Goal: Transaction & Acquisition: Book appointment/travel/reservation

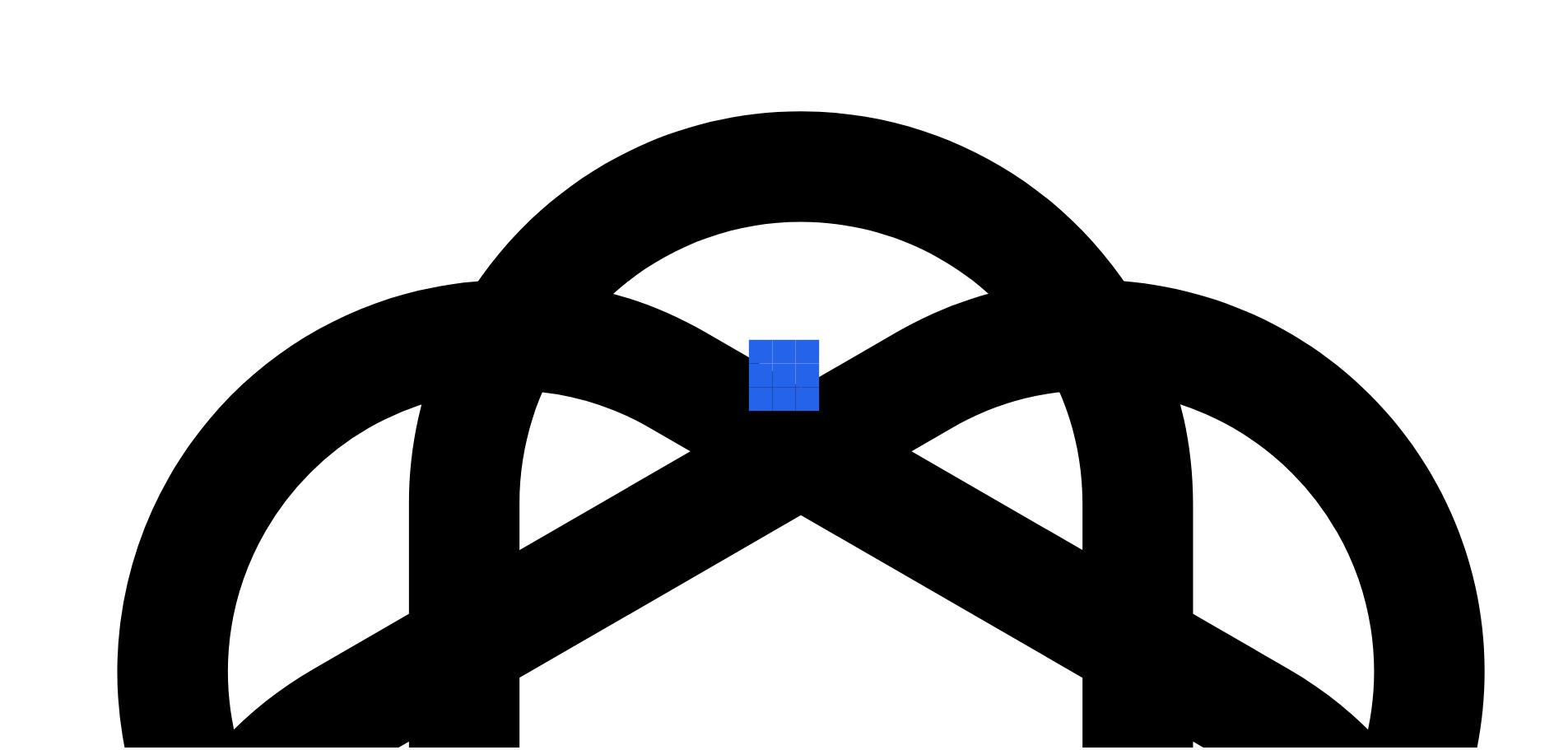
scroll to position [229, 0]
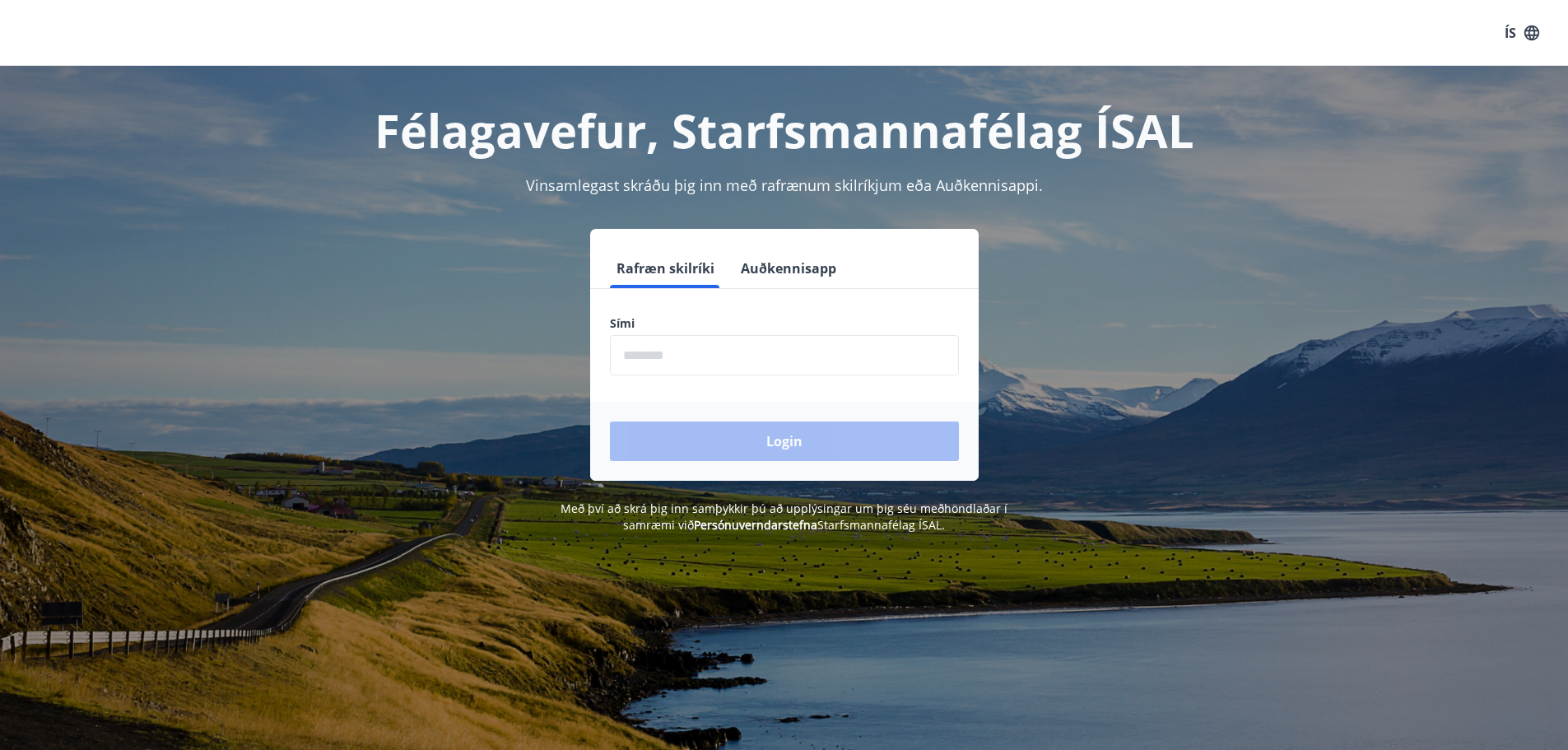
click at [735, 362] on input "phone" at bounding box center [784, 355] width 349 height 40
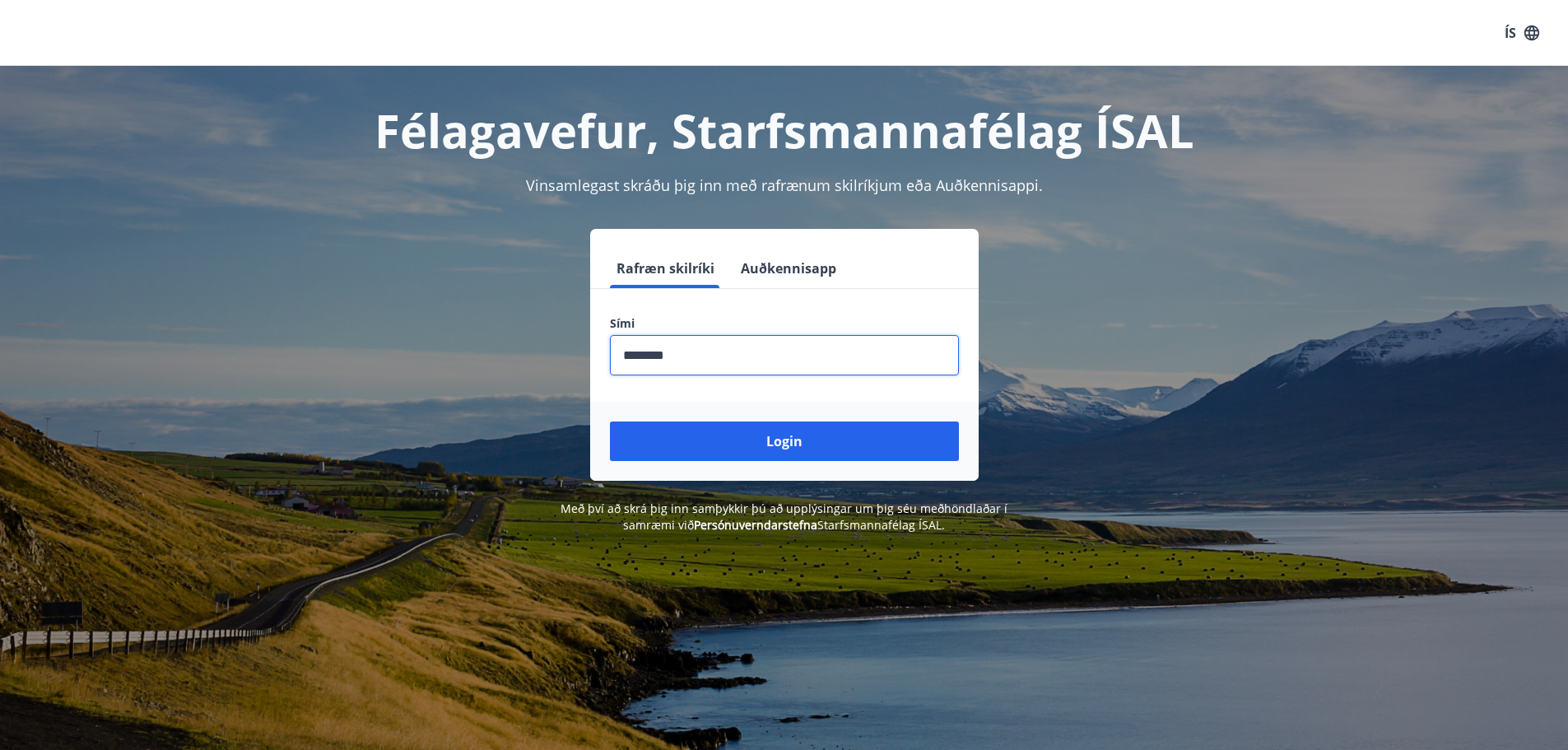
type input "********"
click at [610, 422] on button "Login" at bounding box center [784, 442] width 349 height 40
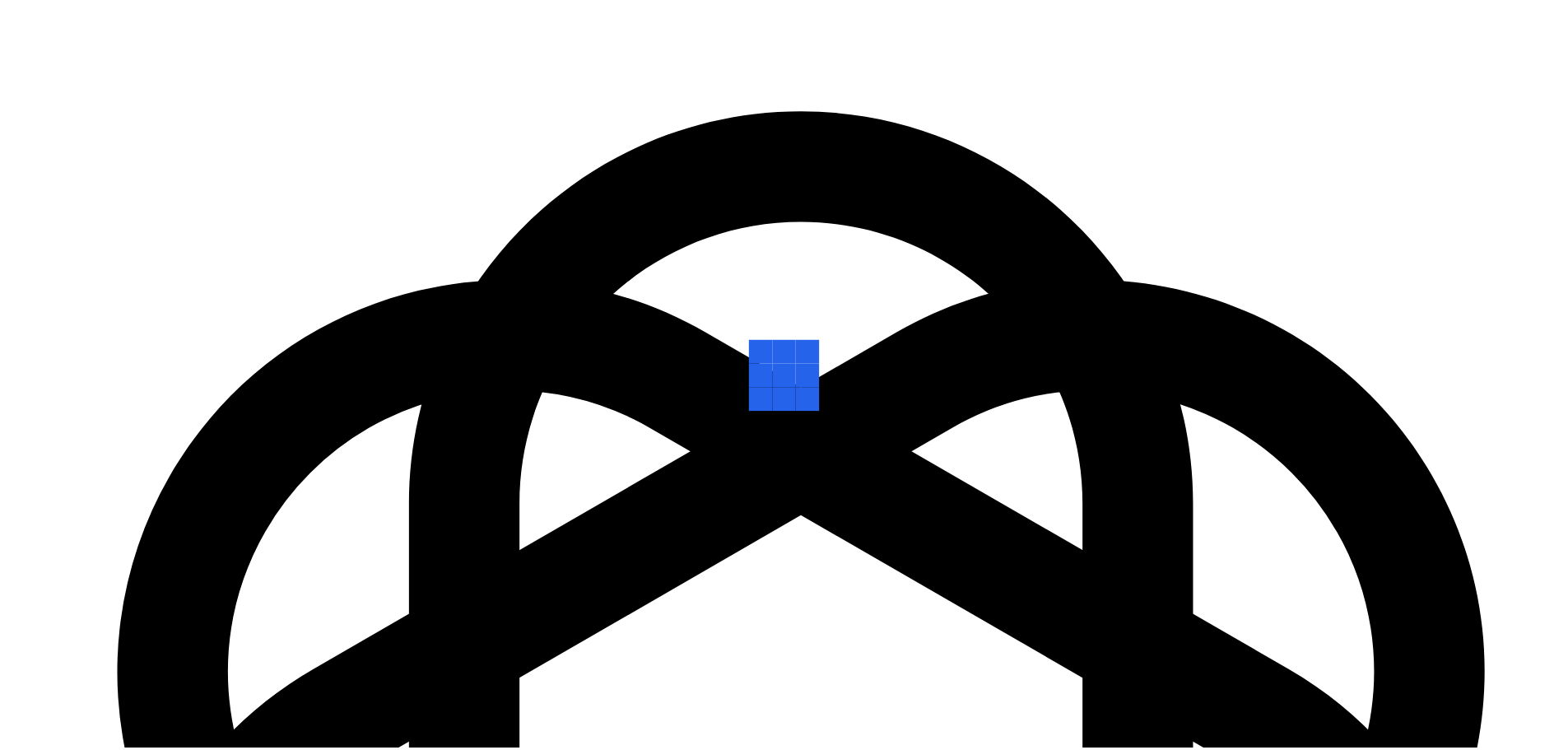
scroll to position [229, 0]
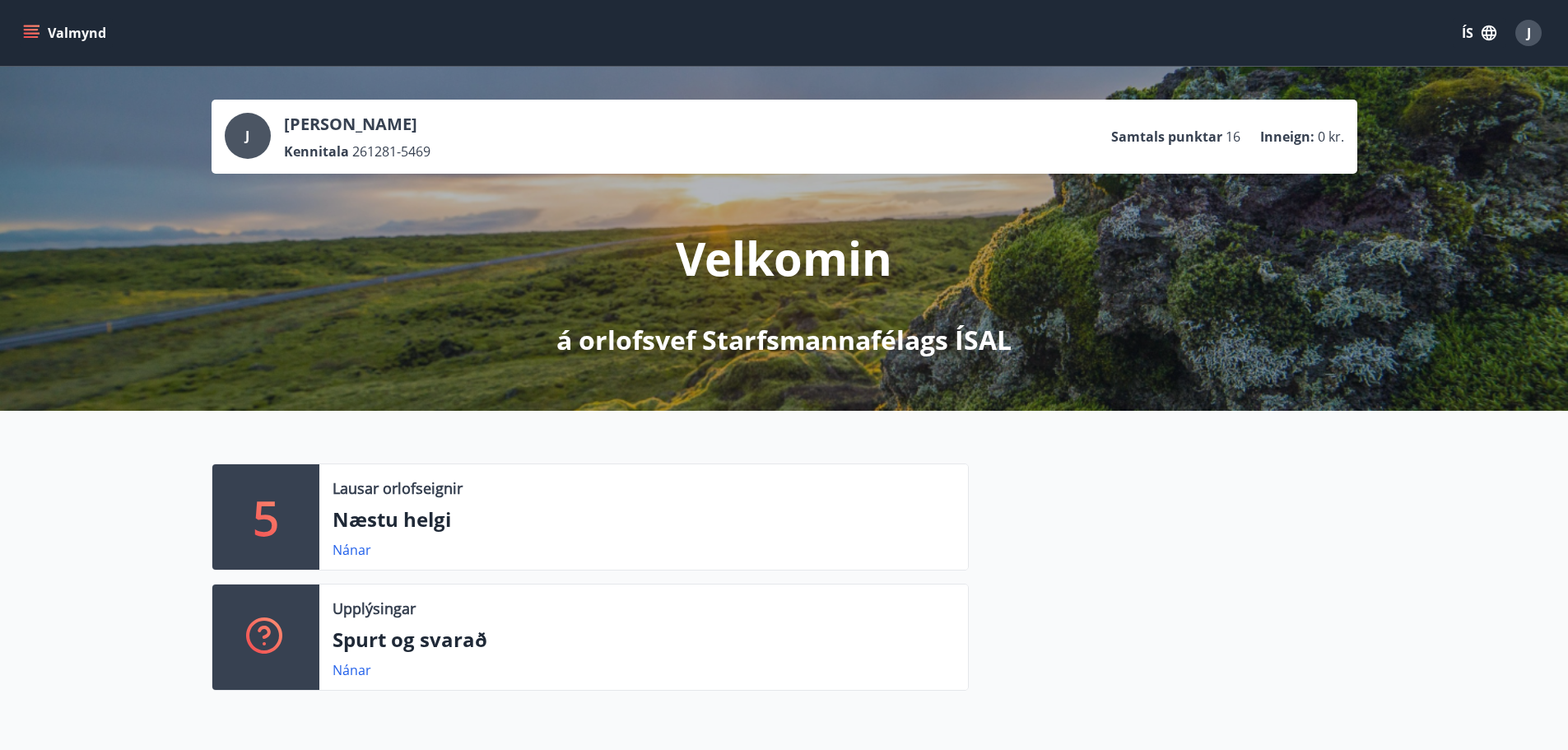
click at [102, 33] on button "Valmynd" at bounding box center [66, 32] width 93 height 30
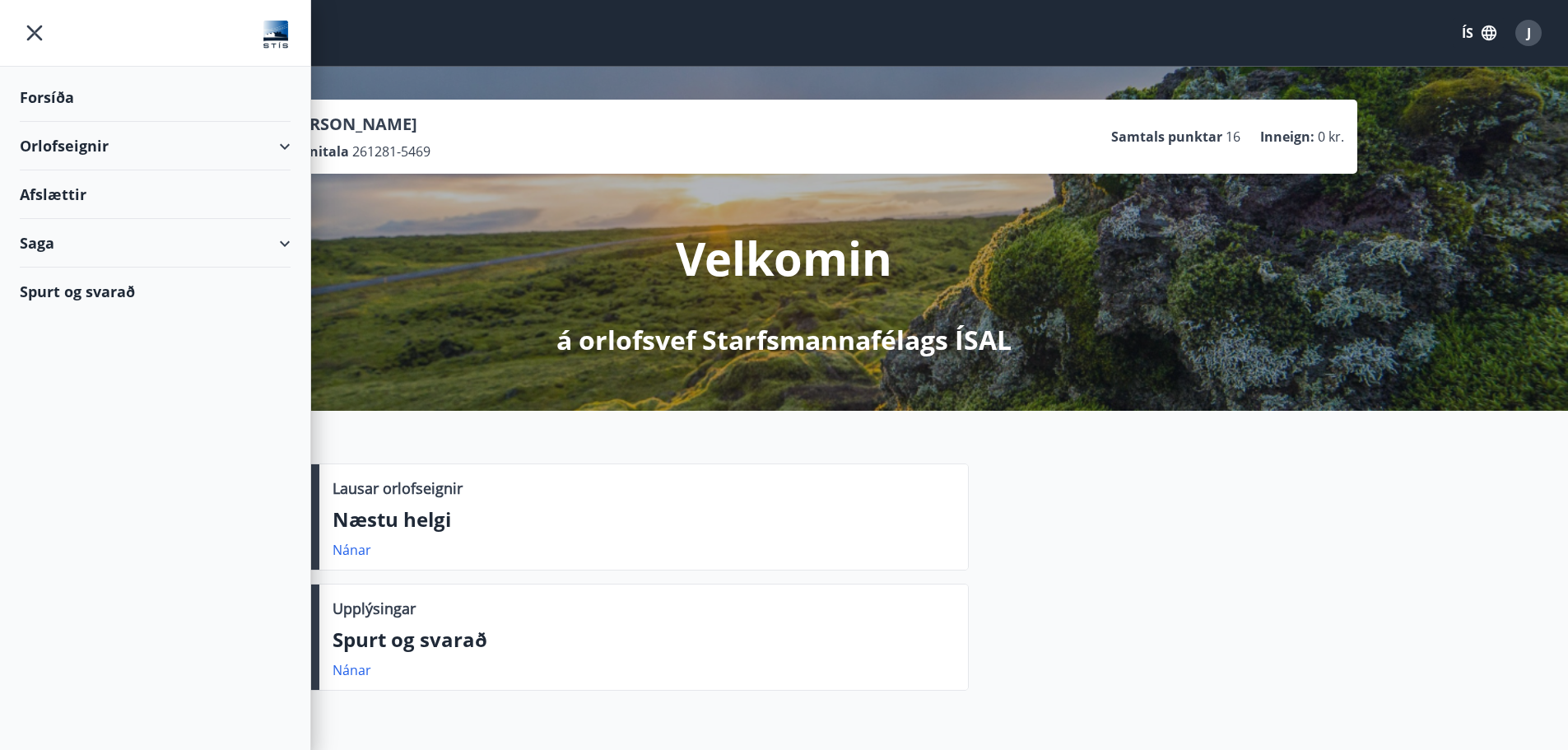
click at [280, 144] on div "Orlofseignir" at bounding box center [155, 147] width 271 height 49
click at [75, 217] on div "Bókunardagatal" at bounding box center [156, 222] width 245 height 34
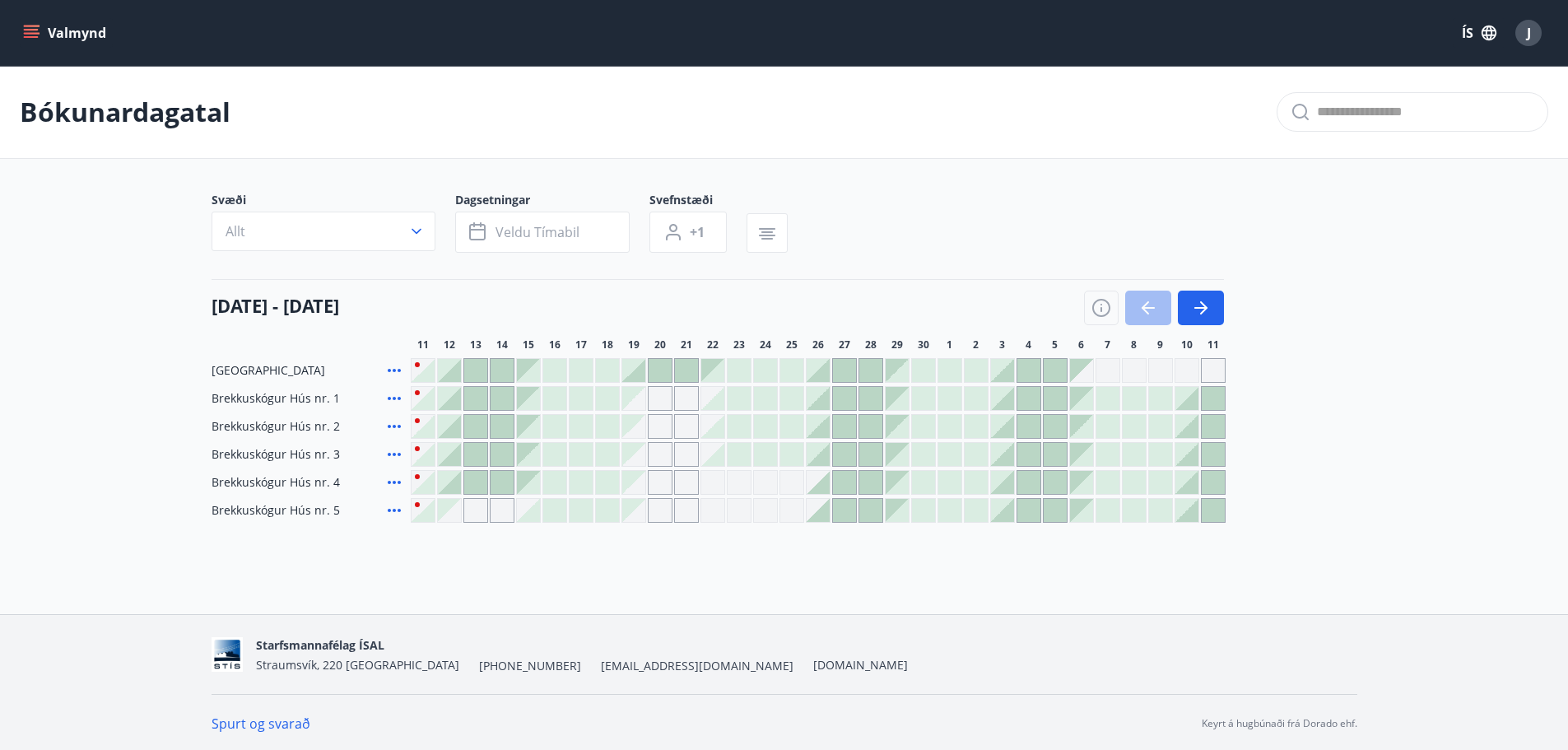
click at [451, 376] on div at bounding box center [450, 371] width 23 height 23
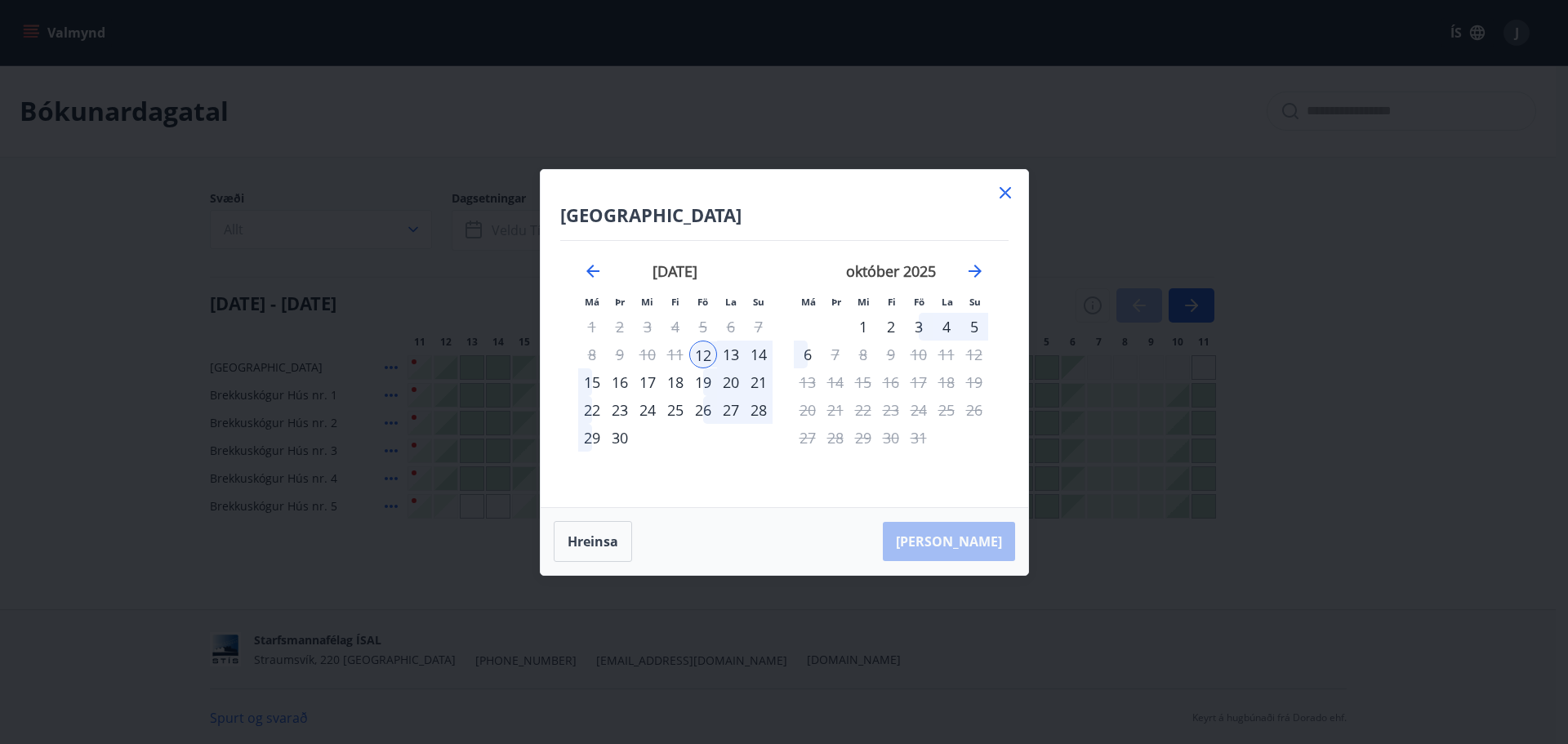
click at [585, 382] on div "15" at bounding box center [591, 382] width 28 height 28
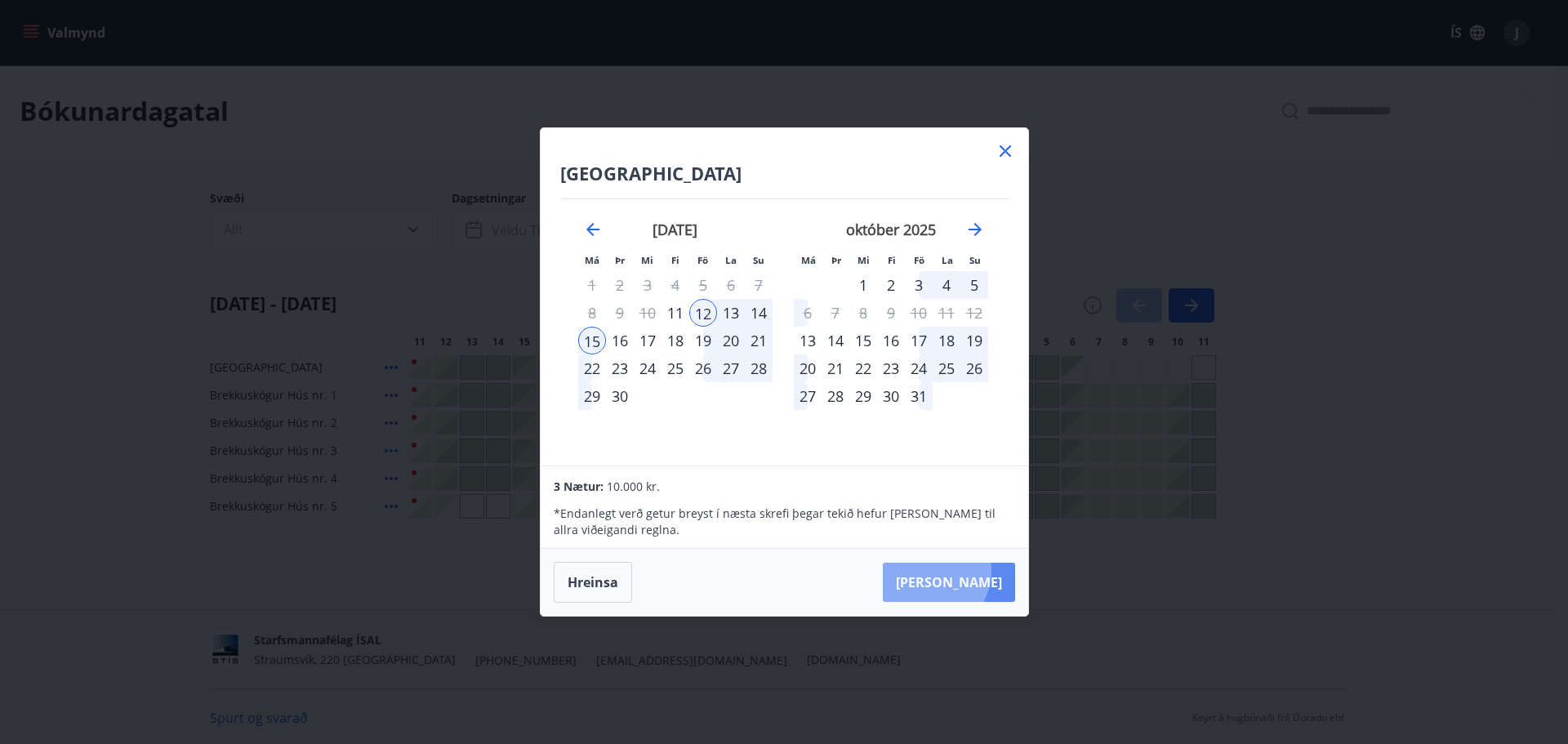
click at [984, 572] on button "Taka Frá" at bounding box center [949, 583] width 132 height 39
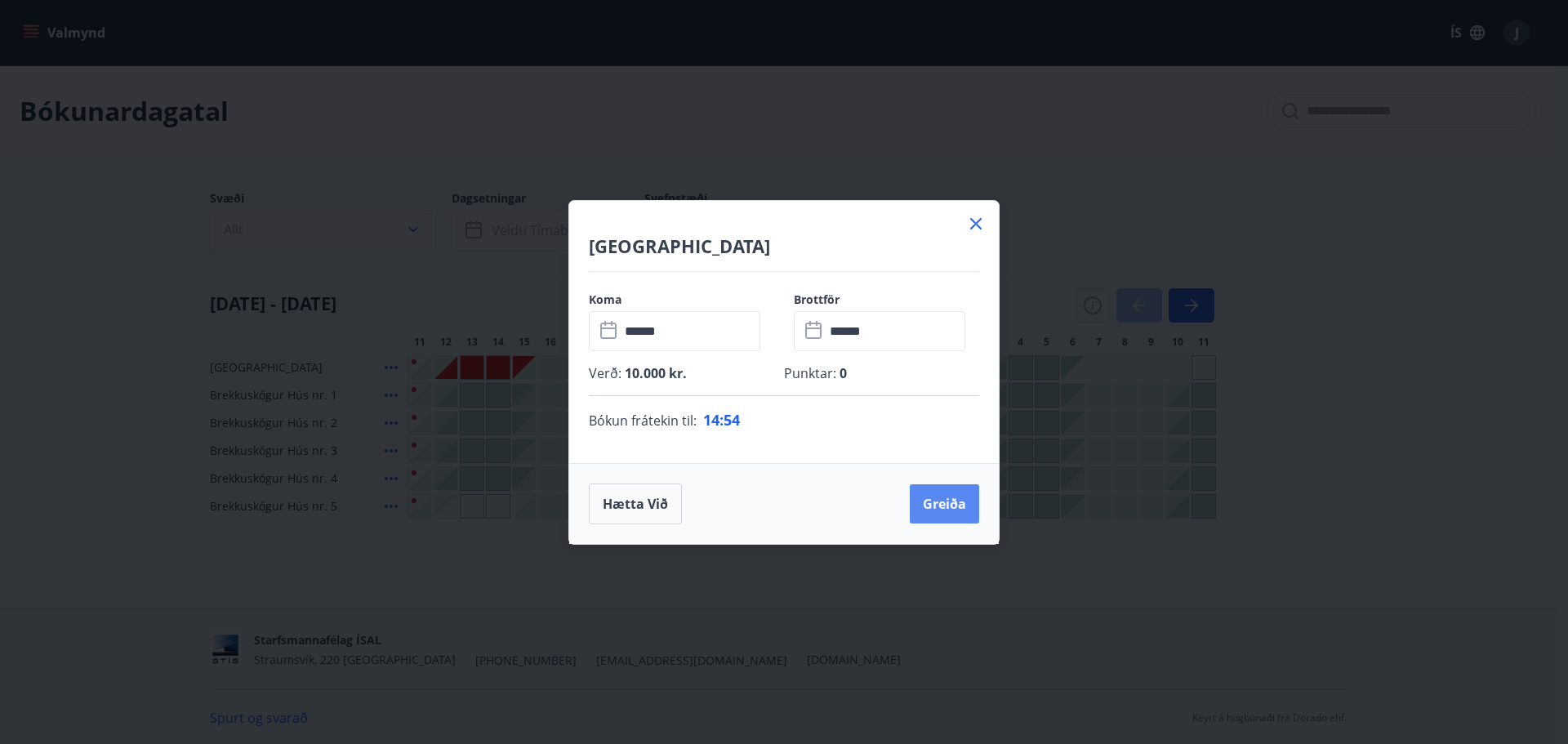
click at [942, 500] on button "Greiða" at bounding box center [945, 504] width 70 height 39
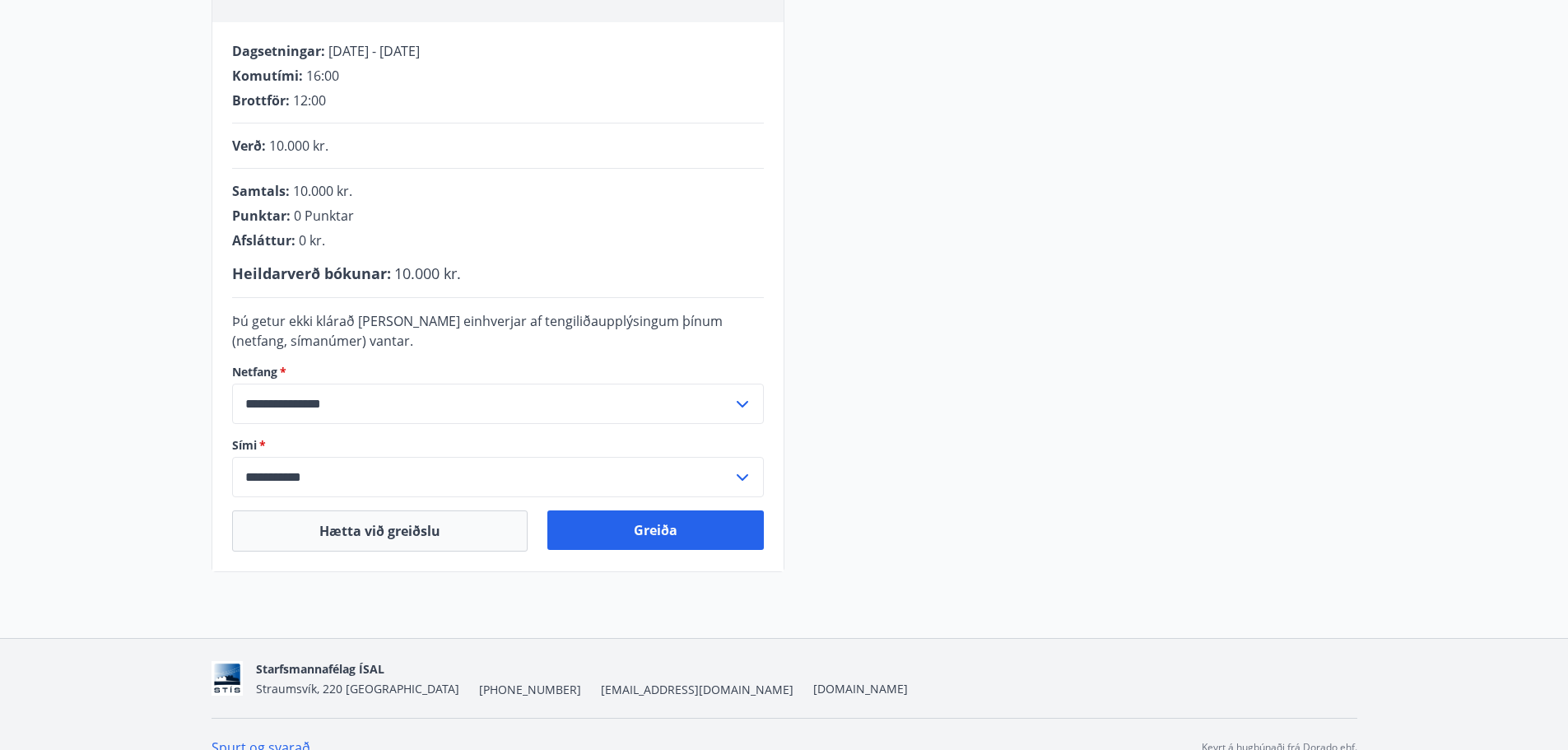
scroll to position [339, 0]
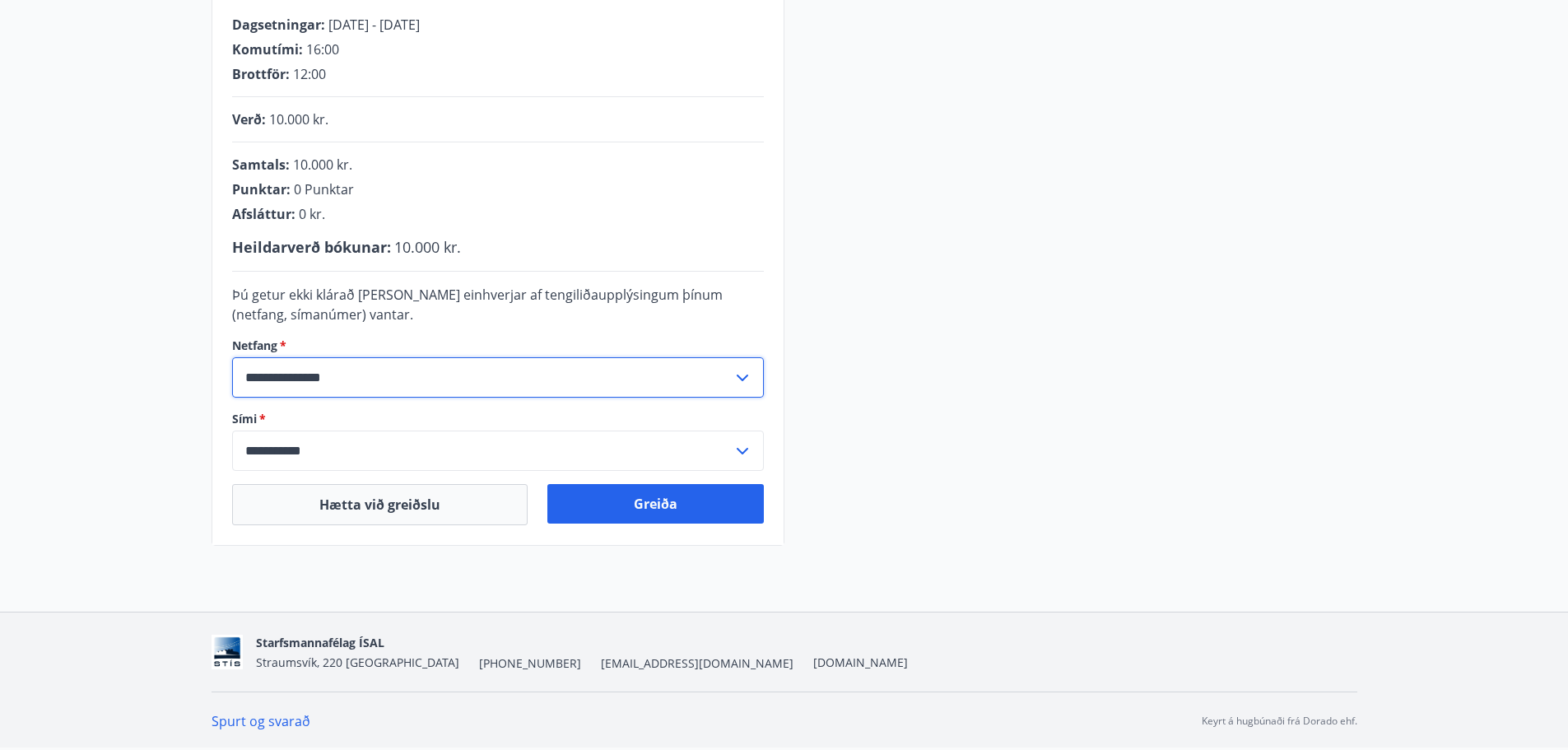
click at [346, 376] on input "**********" at bounding box center [482, 377] width 501 height 40
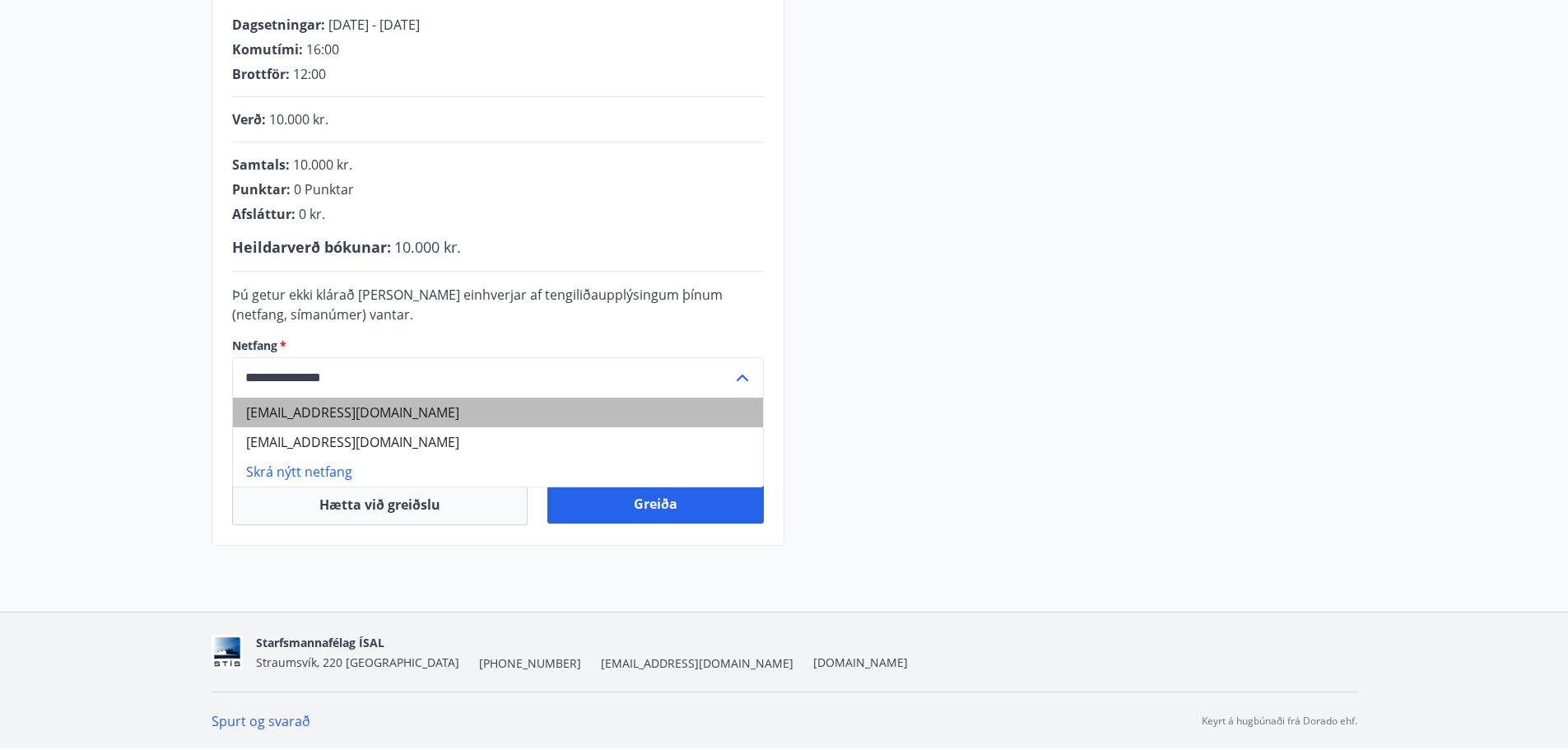
click at [381, 409] on li "jonasthort@riotinto.com" at bounding box center [498, 412] width 530 height 30
type input "**********"
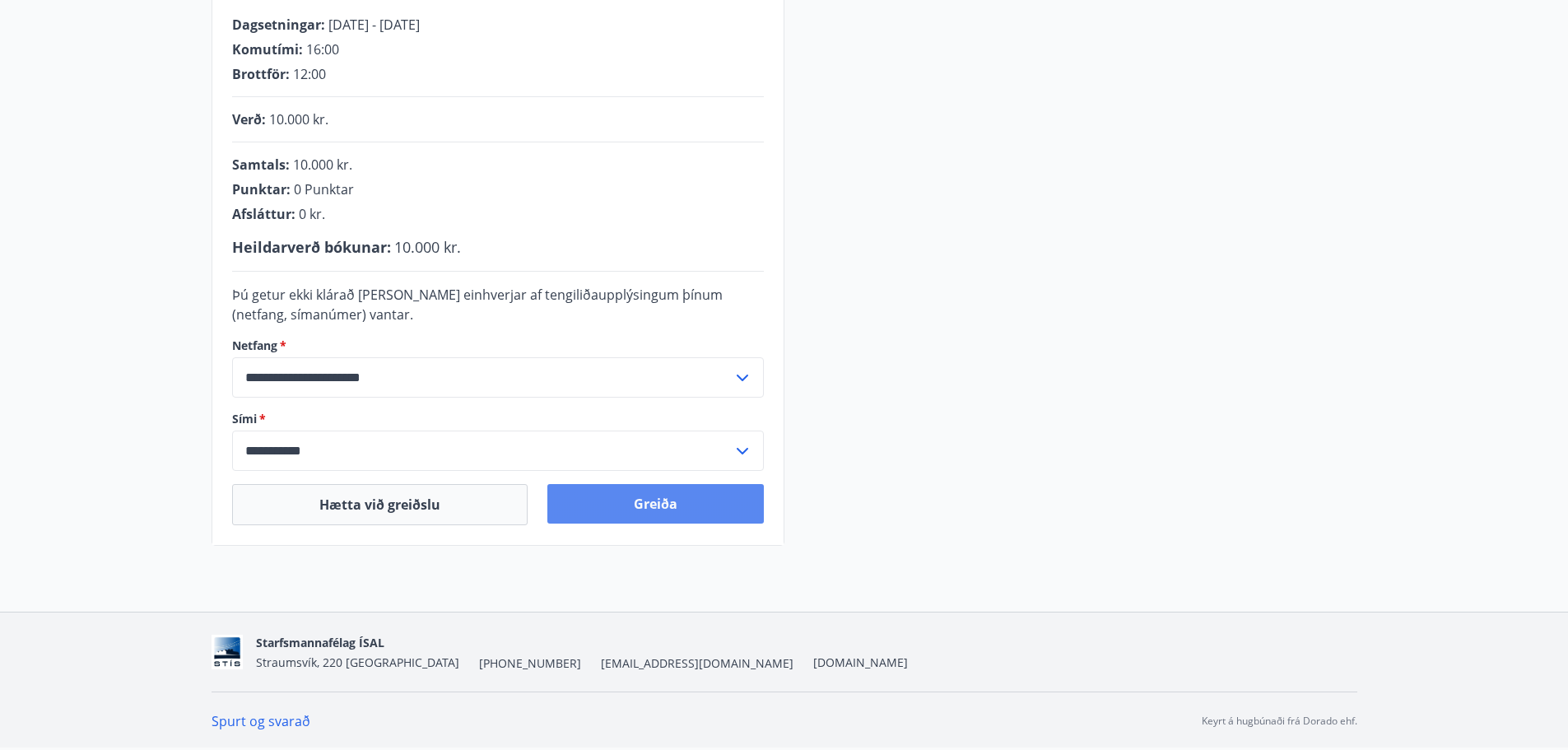
click at [679, 505] on button "Greiða" at bounding box center [655, 504] width 217 height 40
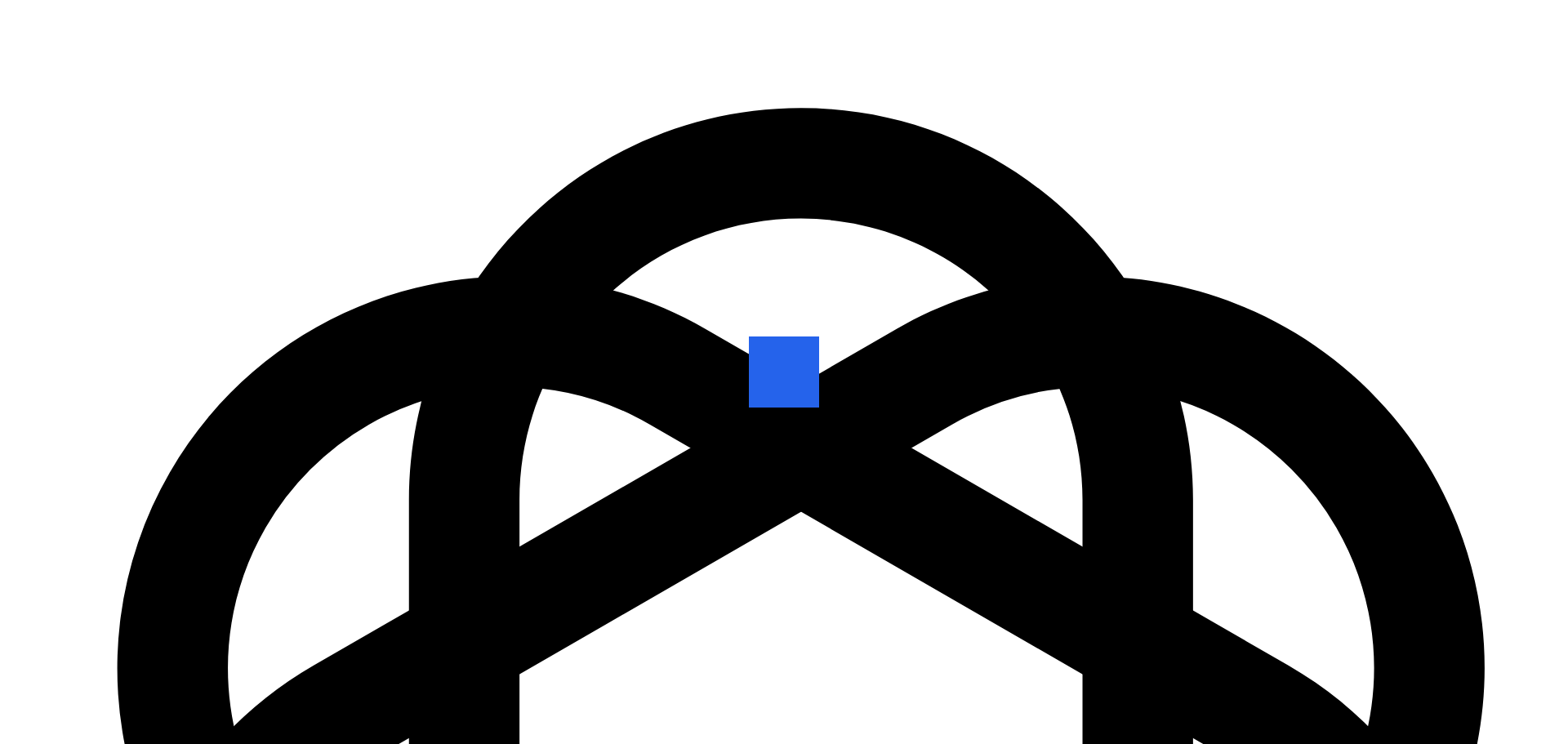
scroll to position [227, 0]
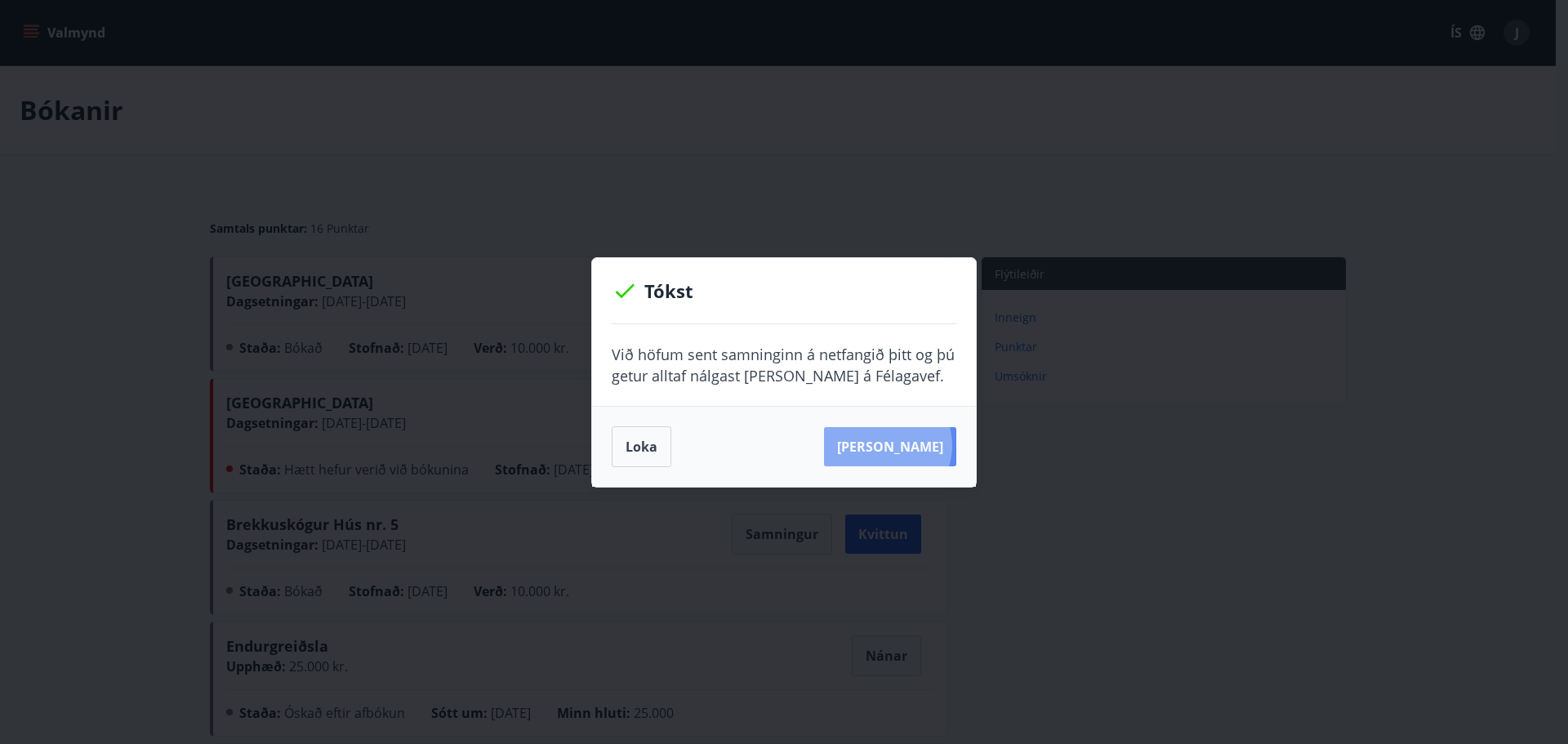
click at [913, 445] on button "[PERSON_NAME]" at bounding box center [890, 447] width 132 height 39
